Goal: Task Accomplishment & Management: Manage account settings

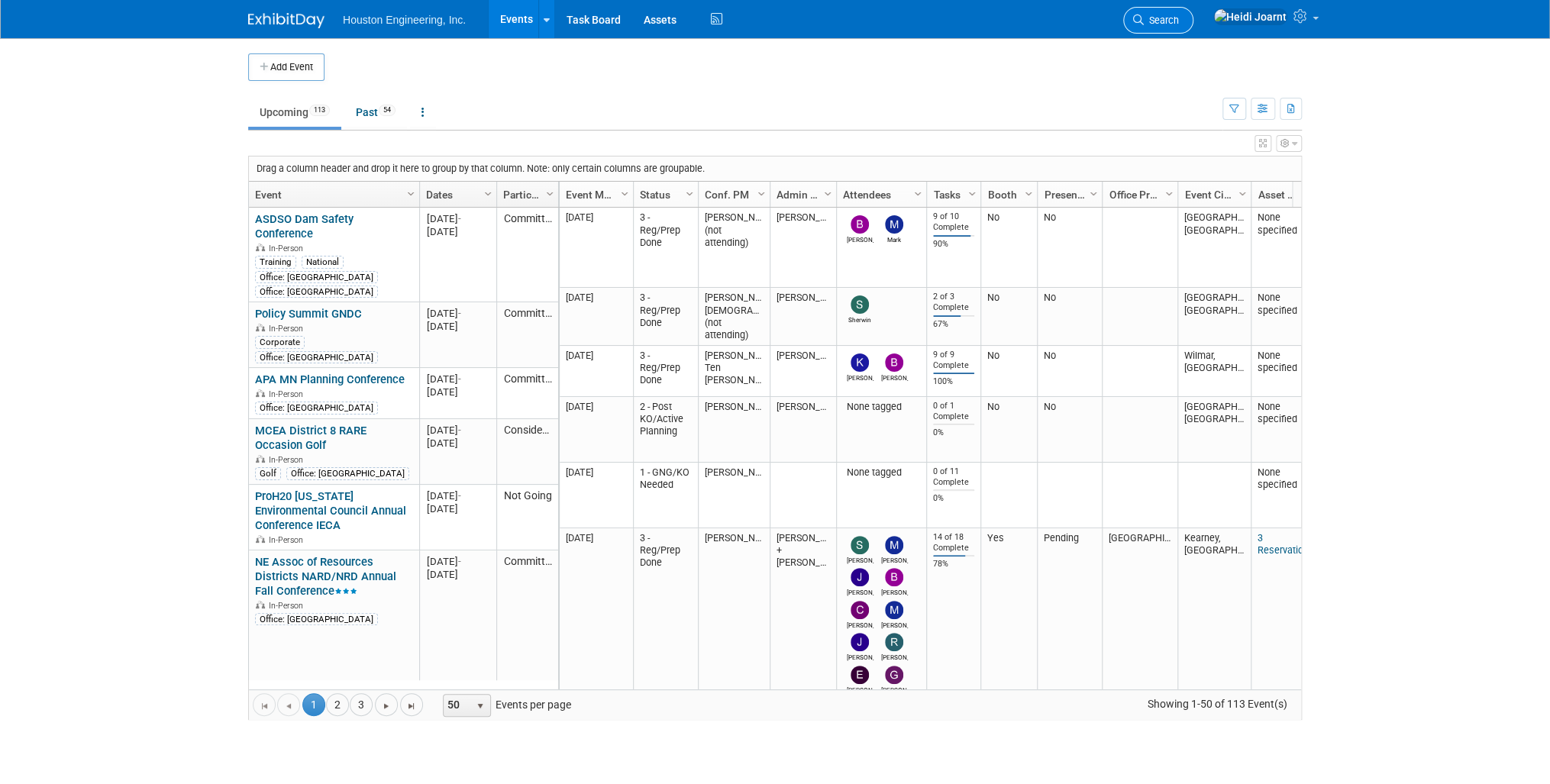
click at [1178, 21] on span "Search" at bounding box center [1162, 20] width 35 height 11
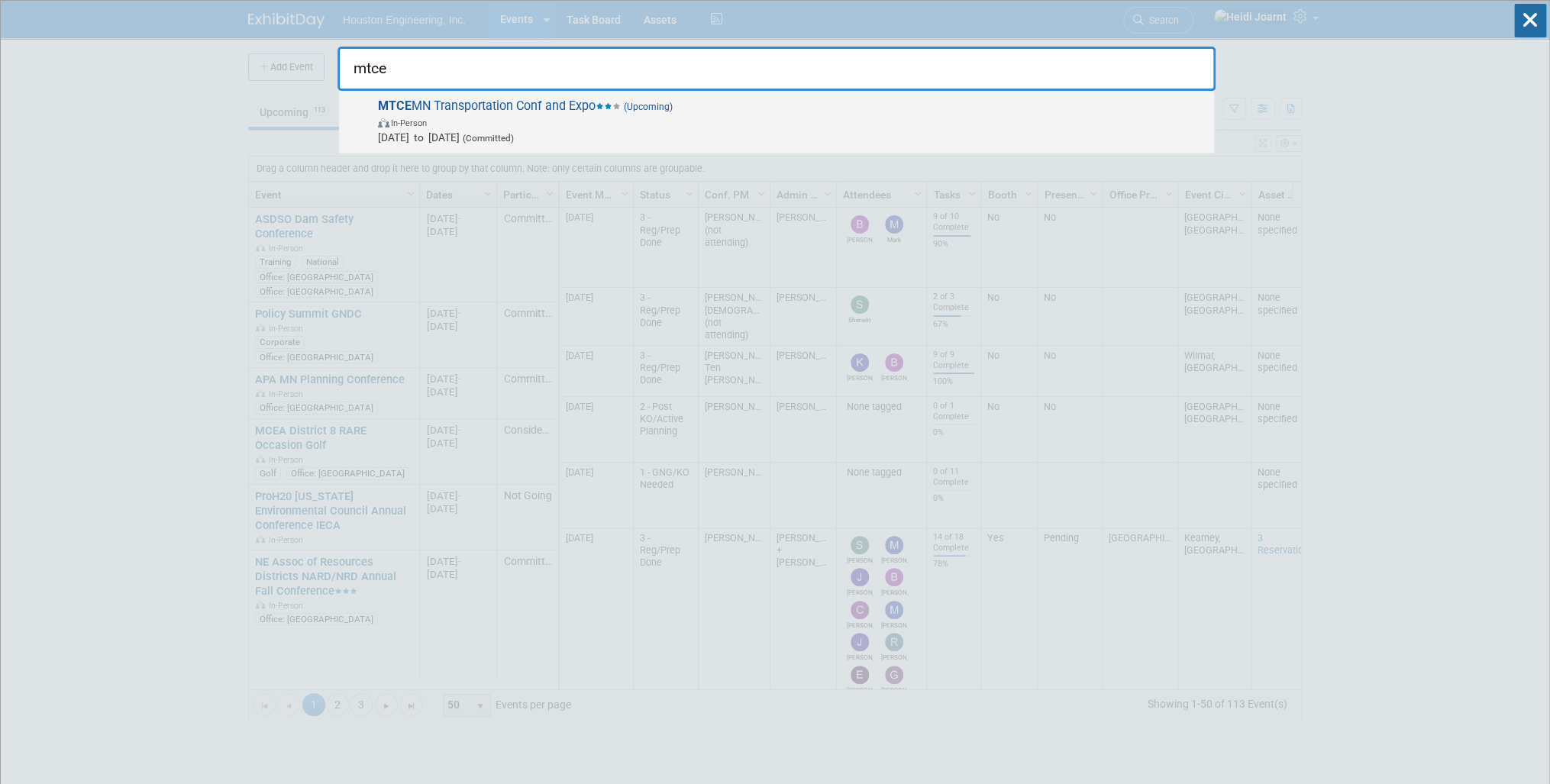
type input "mtce"
click at [764, 115] on span "In-Person" at bounding box center [792, 122] width 828 height 15
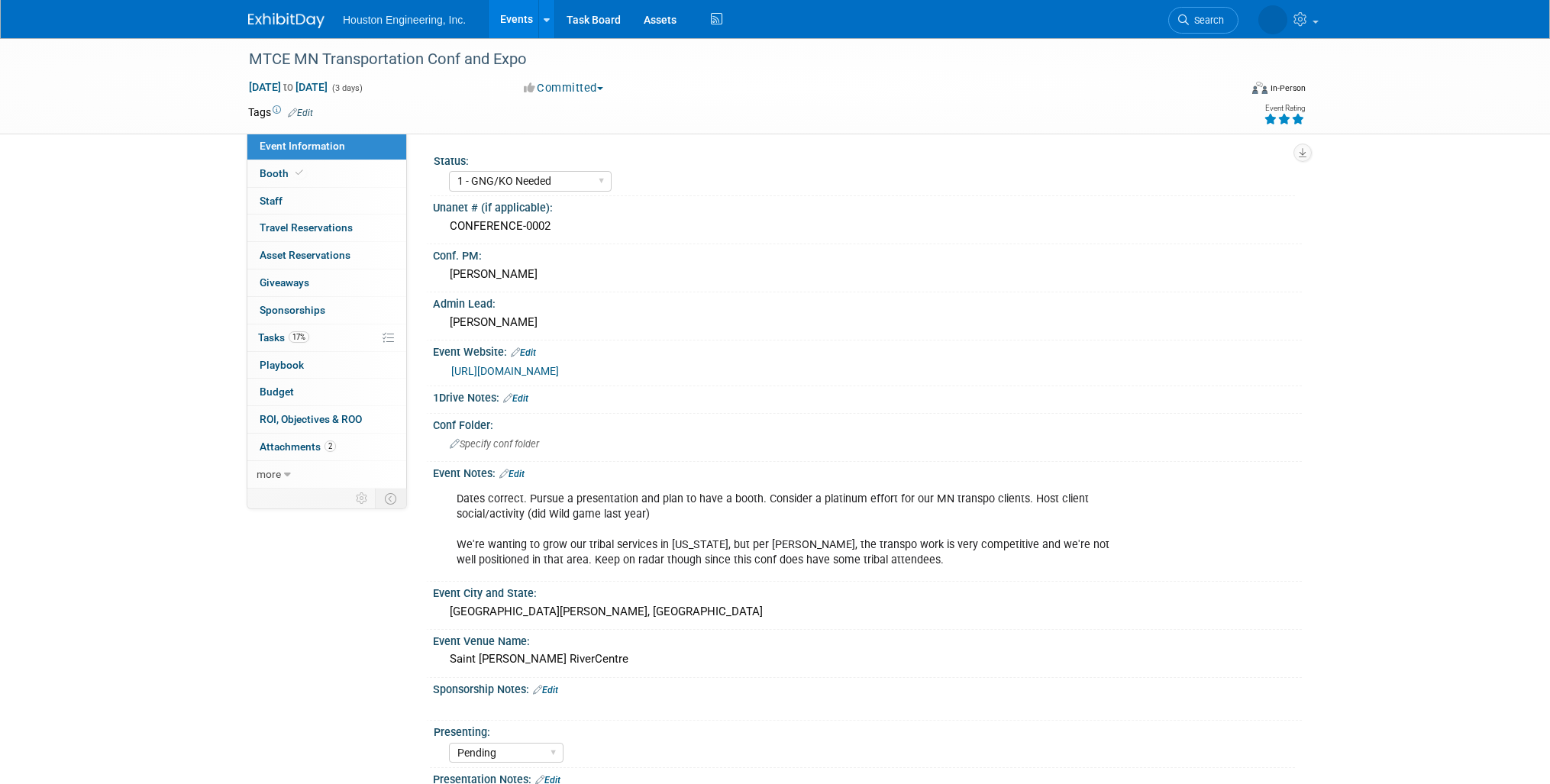
select select "1 - GNG/KO Needed"
select select "Pending"
select select "Transportation"
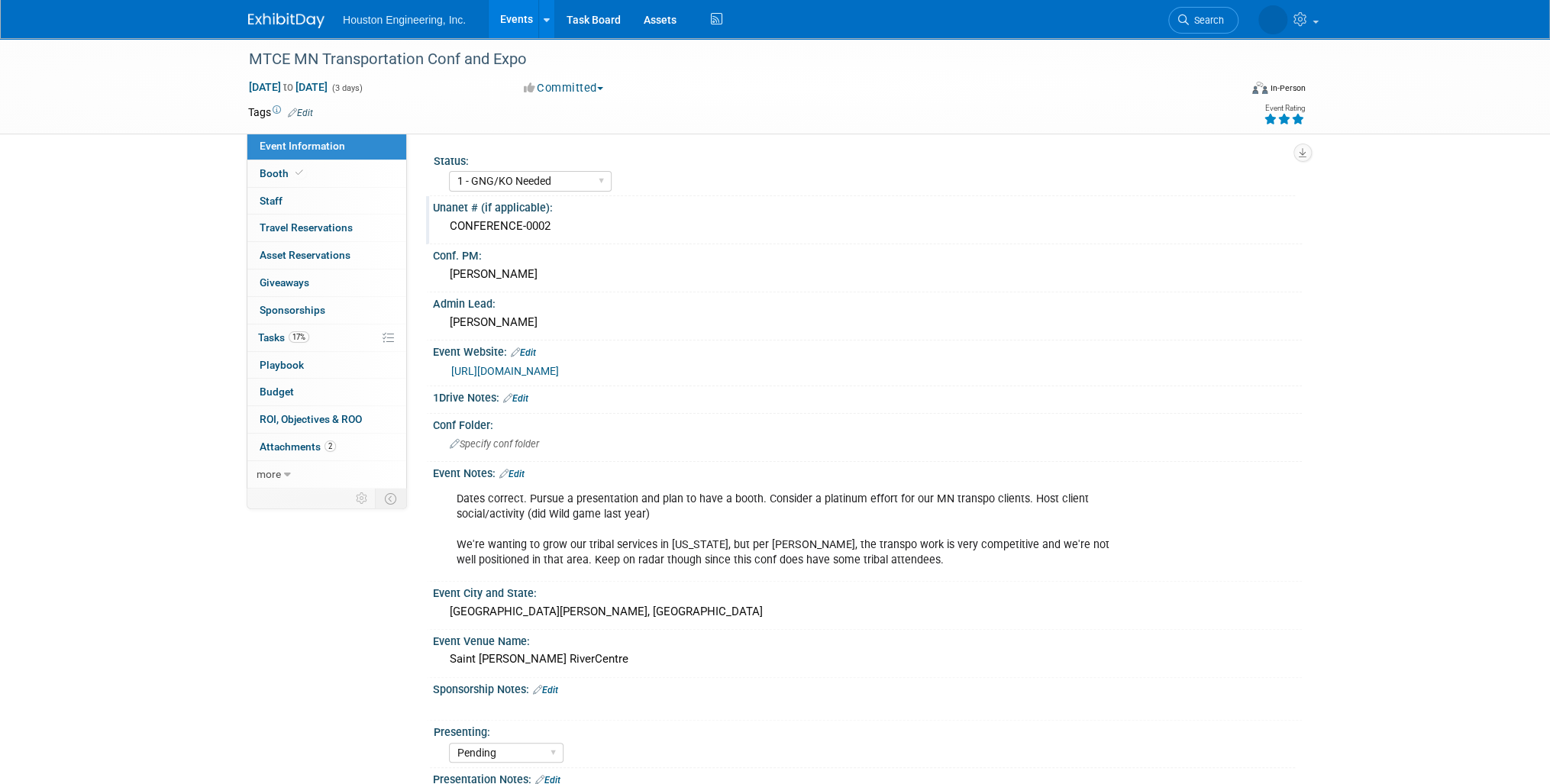
click at [527, 229] on div "CONFERENCE-0002" at bounding box center [867, 225] width 846 height 23
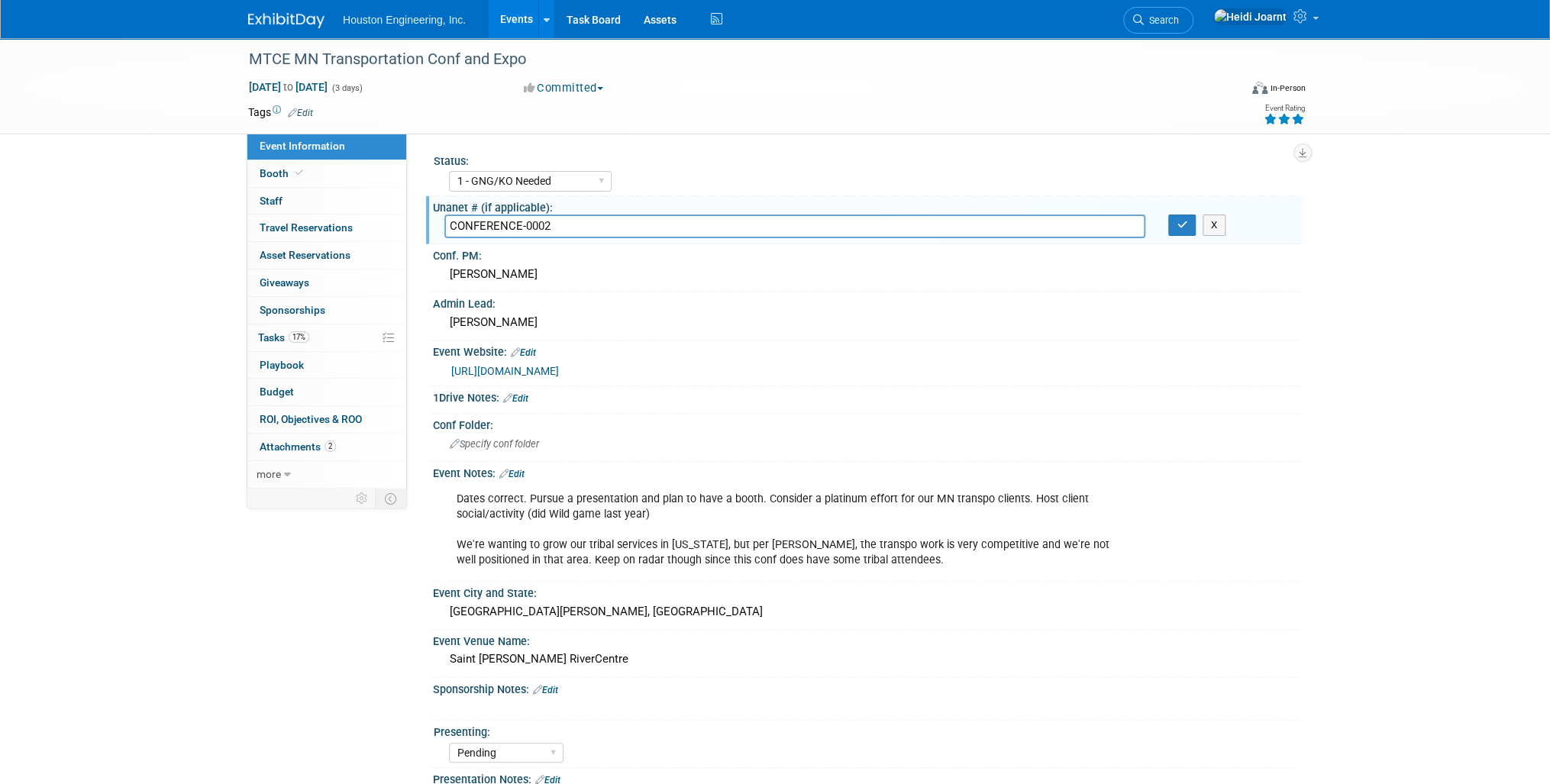
click at [1185, 235] on div "CONFERENCE-0002 X" at bounding box center [867, 225] width 869 height 23
click at [1185, 227] on icon "button" at bounding box center [1181, 224] width 10 height 10
